Goal: Register for event/course

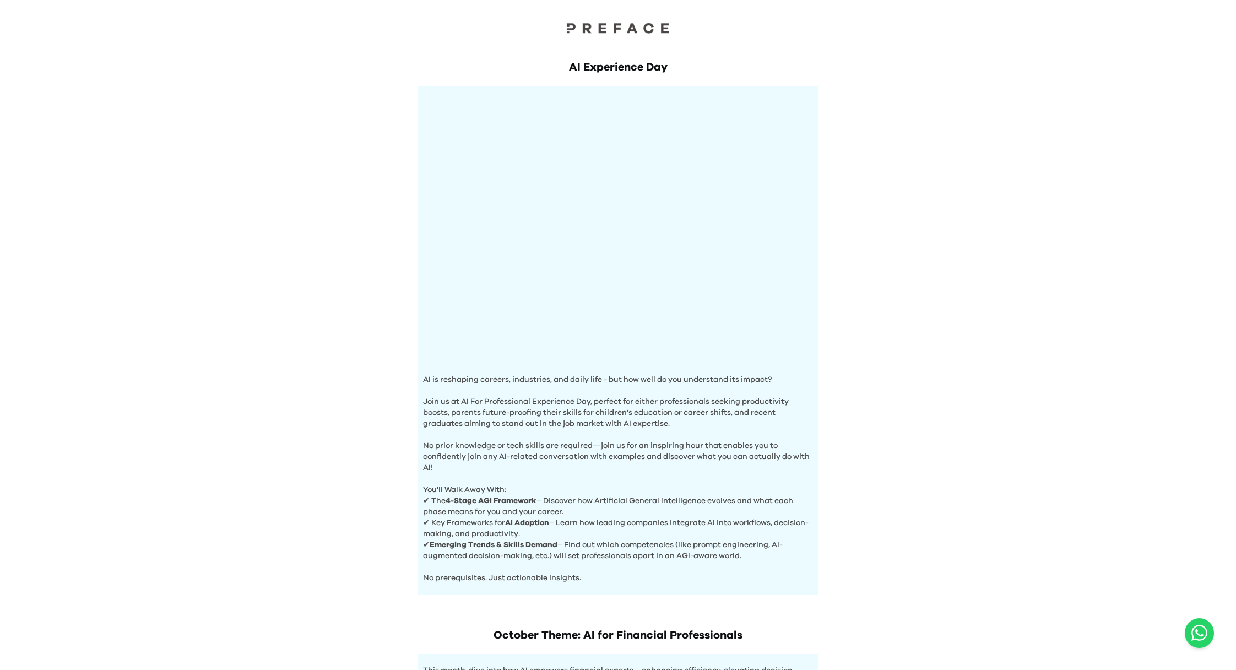
scroll to position [245, 0]
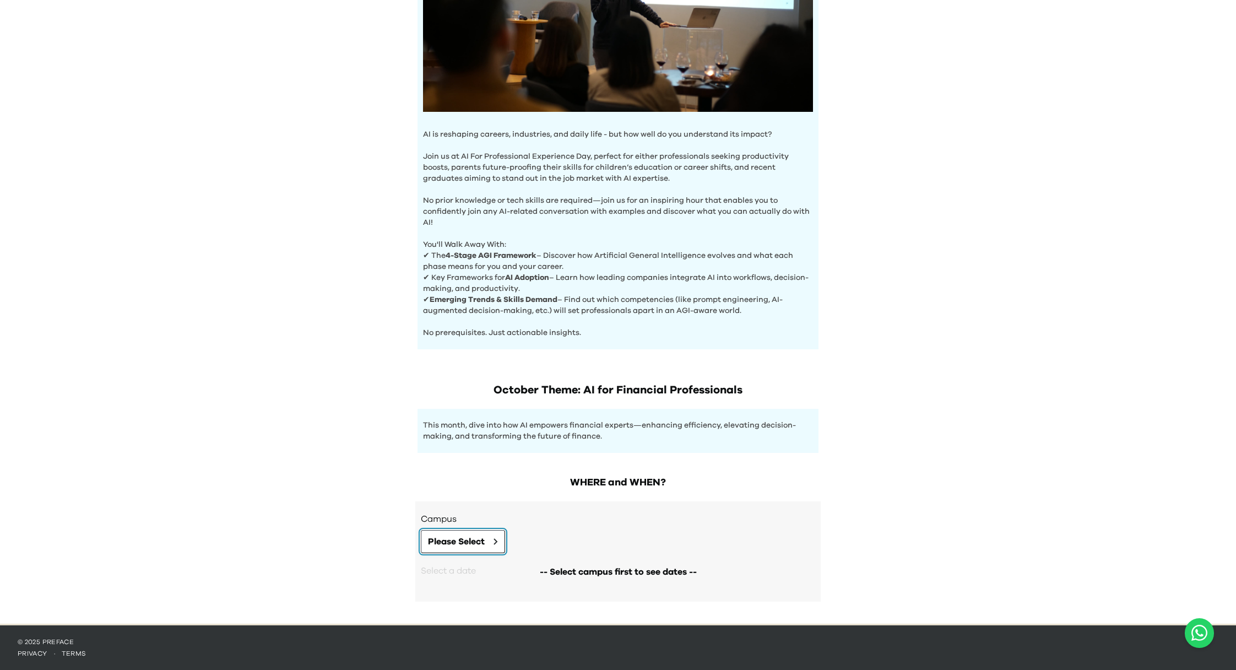
click at [489, 538] on button "Please Select" at bounding box center [463, 541] width 84 height 23
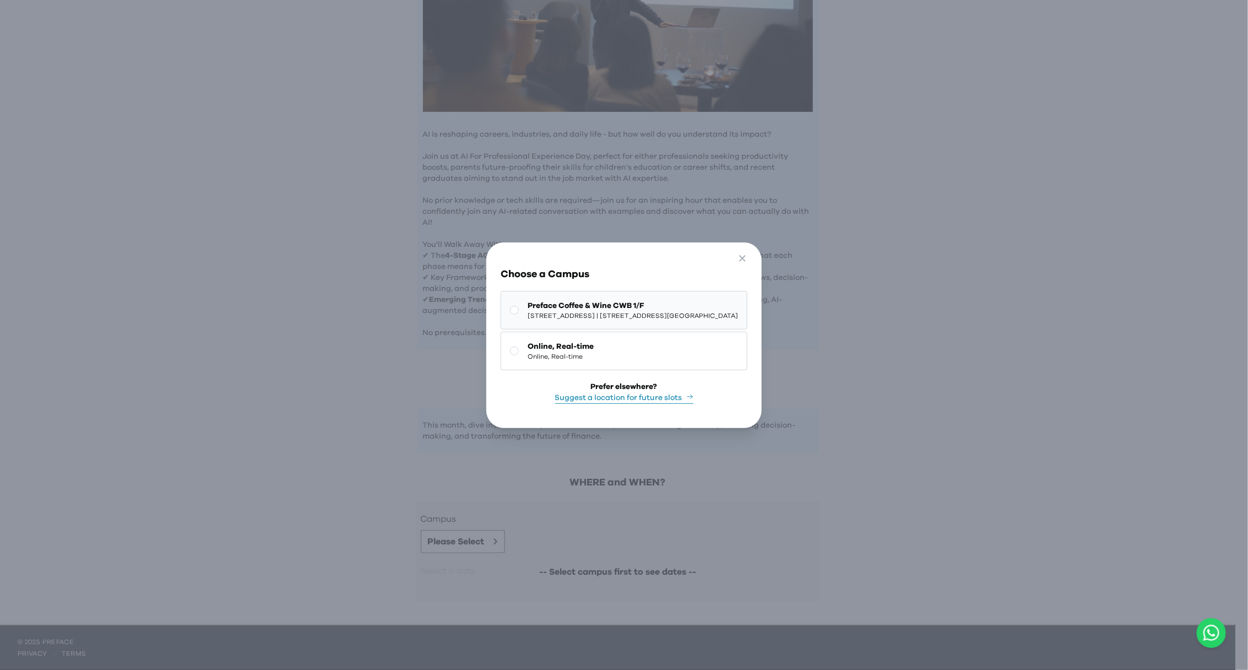
click at [617, 311] on span "[STREET_ADDRESS] | [STREET_ADDRESS][GEOGRAPHIC_DATA]" at bounding box center [632, 315] width 210 height 9
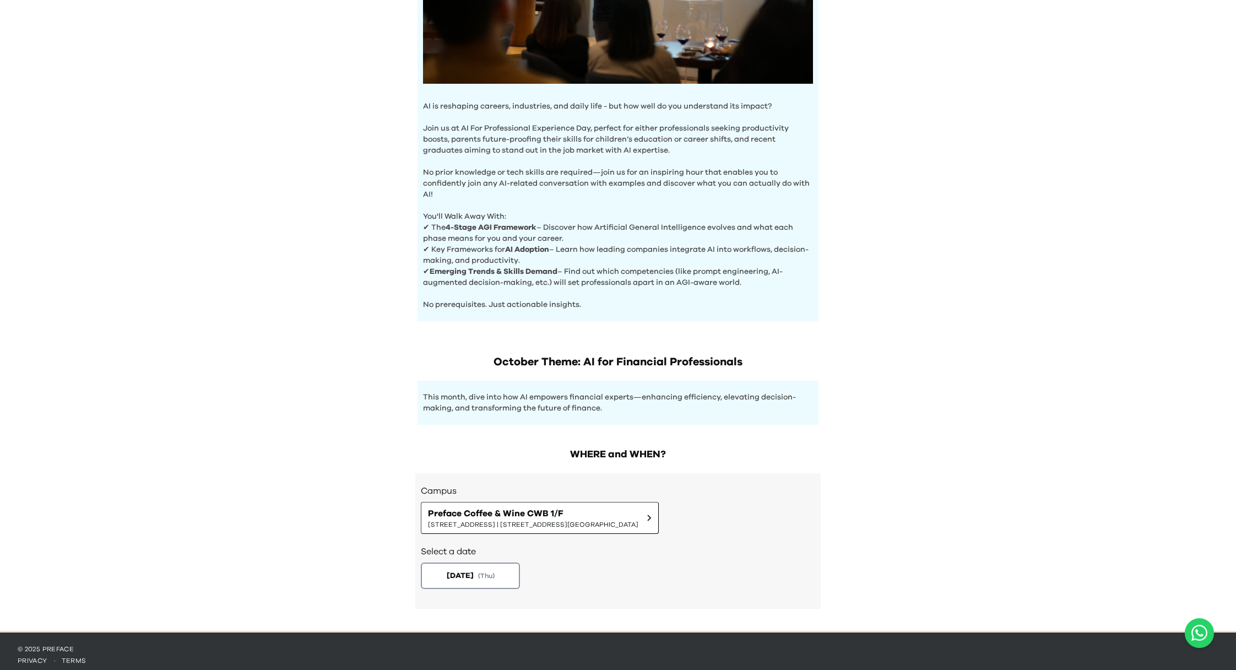
scroll to position [280, 0]
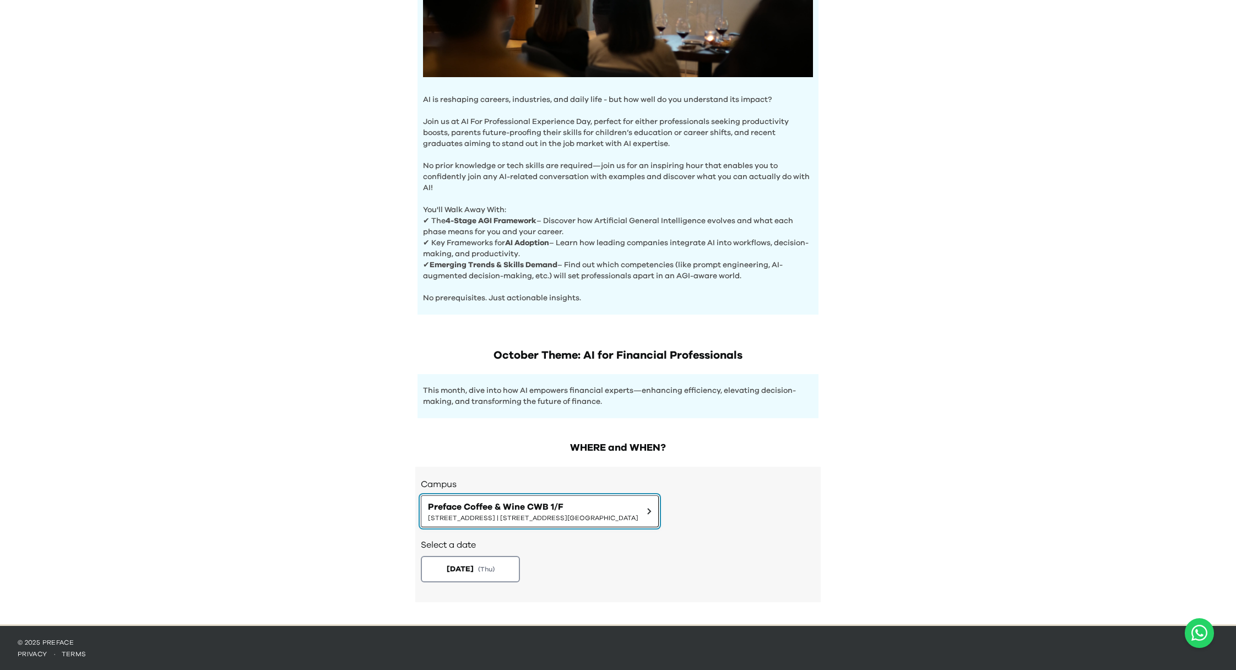
click at [532, 510] on span "Preface Coffee & Wine CWB 1/F" at bounding box center [533, 506] width 210 height 13
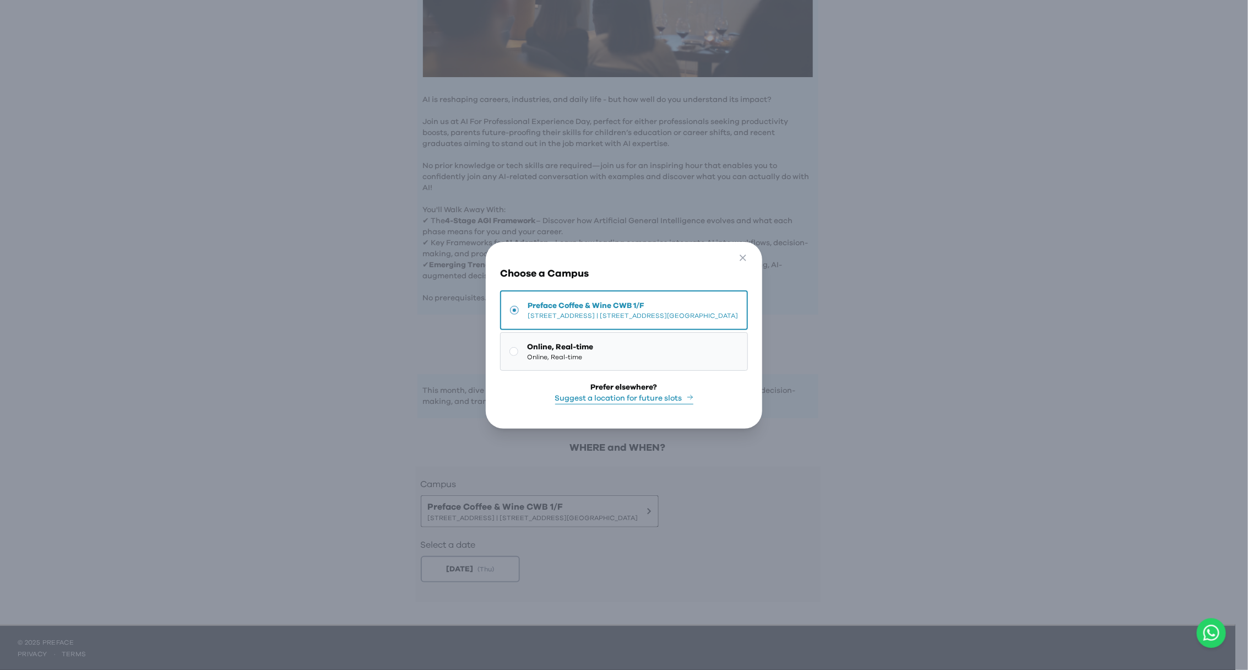
click at [547, 352] on span "Online, Real-time" at bounding box center [560, 356] width 66 height 9
